Goal: Task Accomplishment & Management: Manage account settings

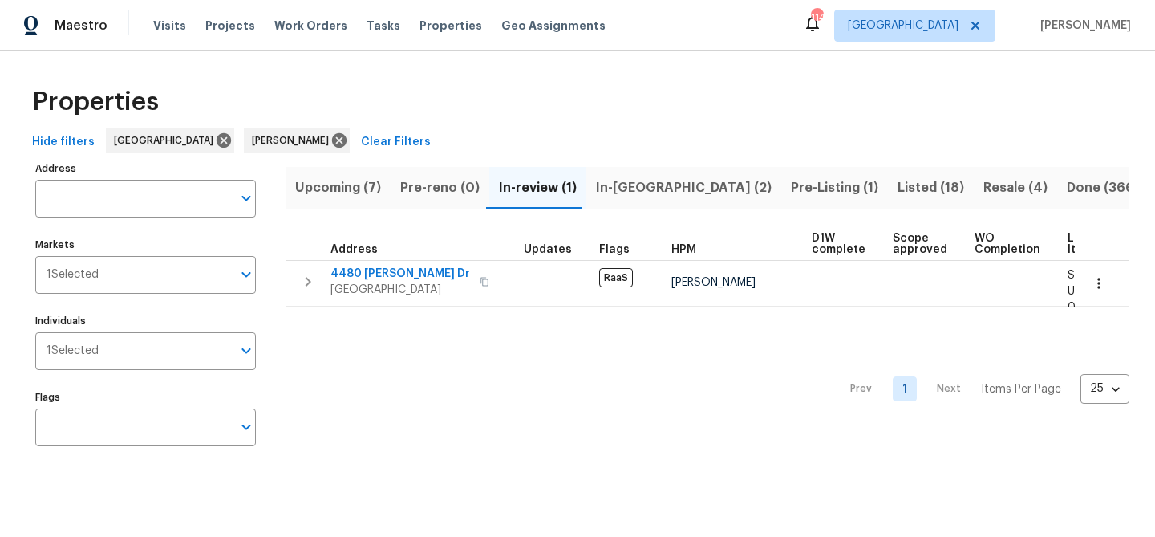
click at [350, 185] on span "Upcoming (7)" at bounding box center [338, 188] width 86 height 22
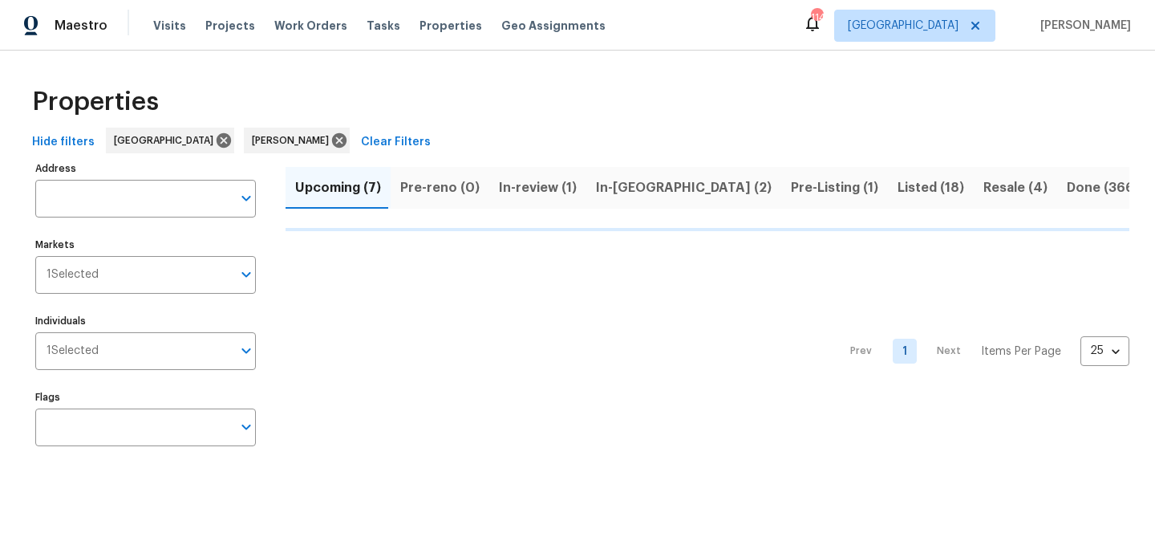
click at [543, 182] on span "In-review (1)" at bounding box center [538, 188] width 78 height 22
